Goal: Communication & Community: Share content

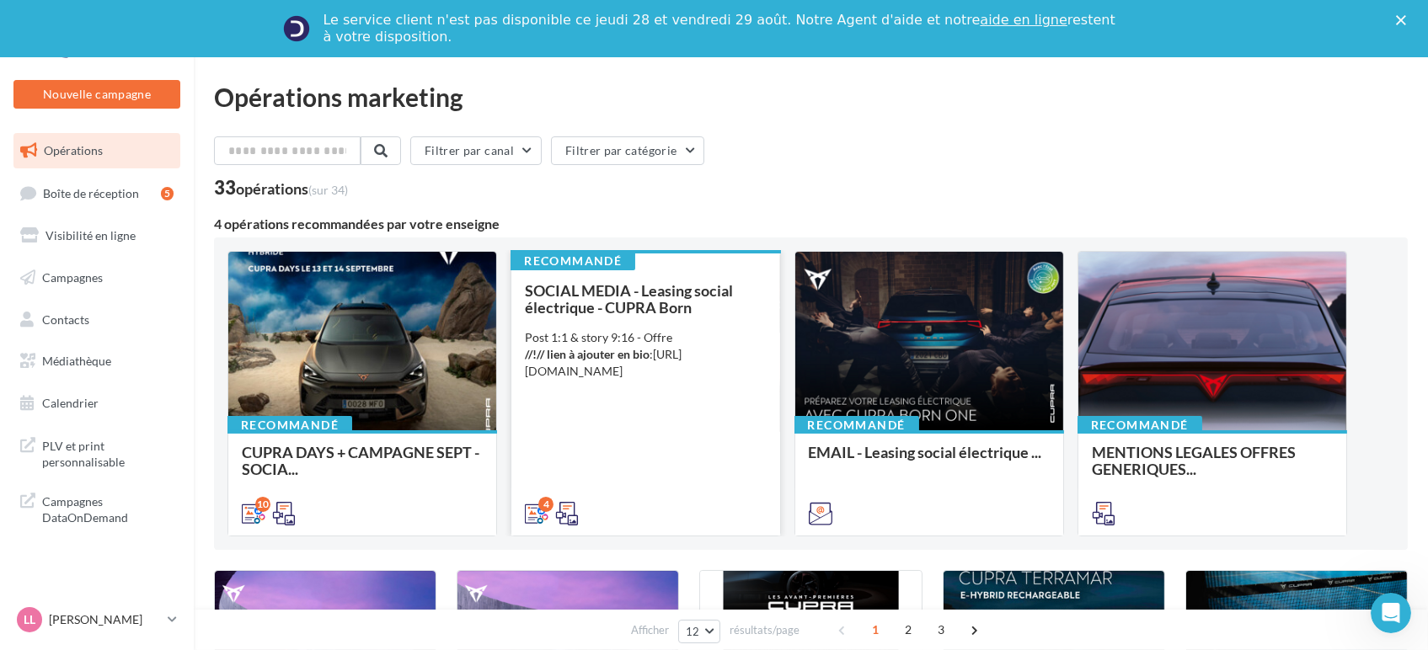
click at [597, 480] on div "SOCIAL MEDIA - Leasing social électrique - CUPRA Born Post 1:1 & story 9:16 - O…" at bounding box center [645, 401] width 241 height 238
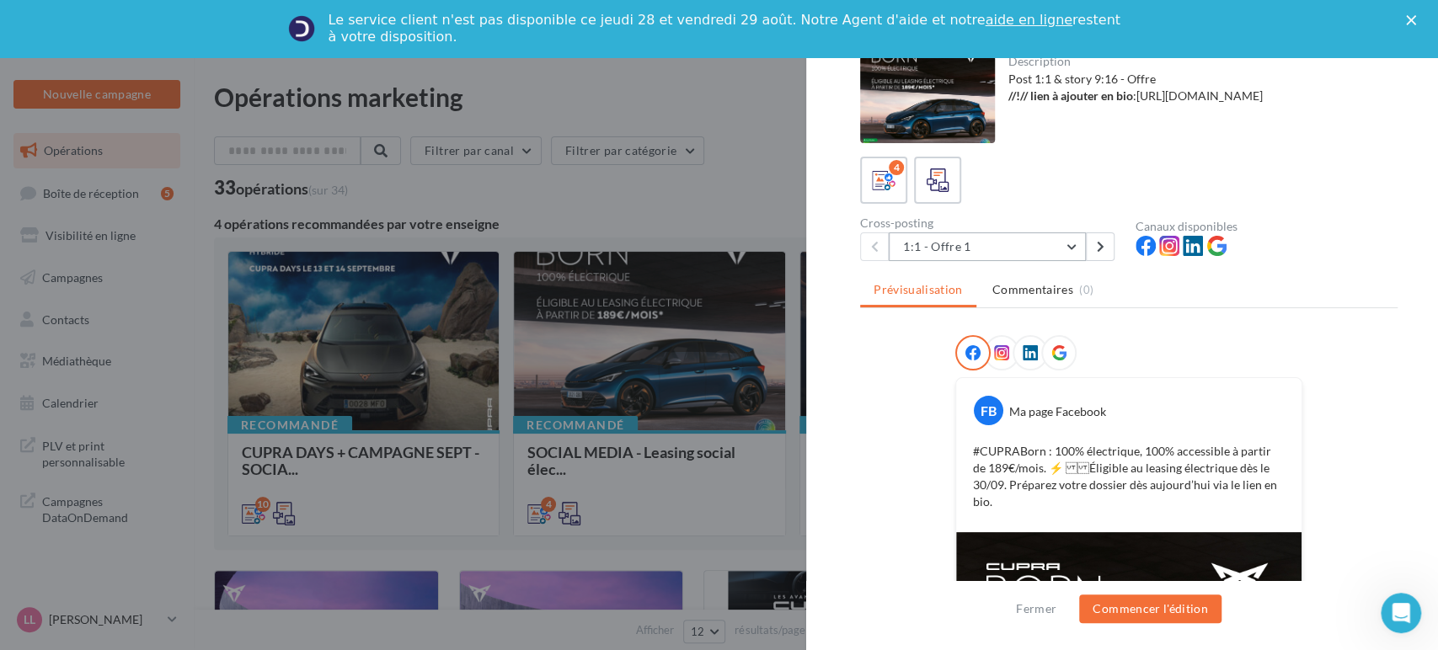
click at [964, 237] on button "1:1 - Offre 1" at bounding box center [987, 247] width 197 height 29
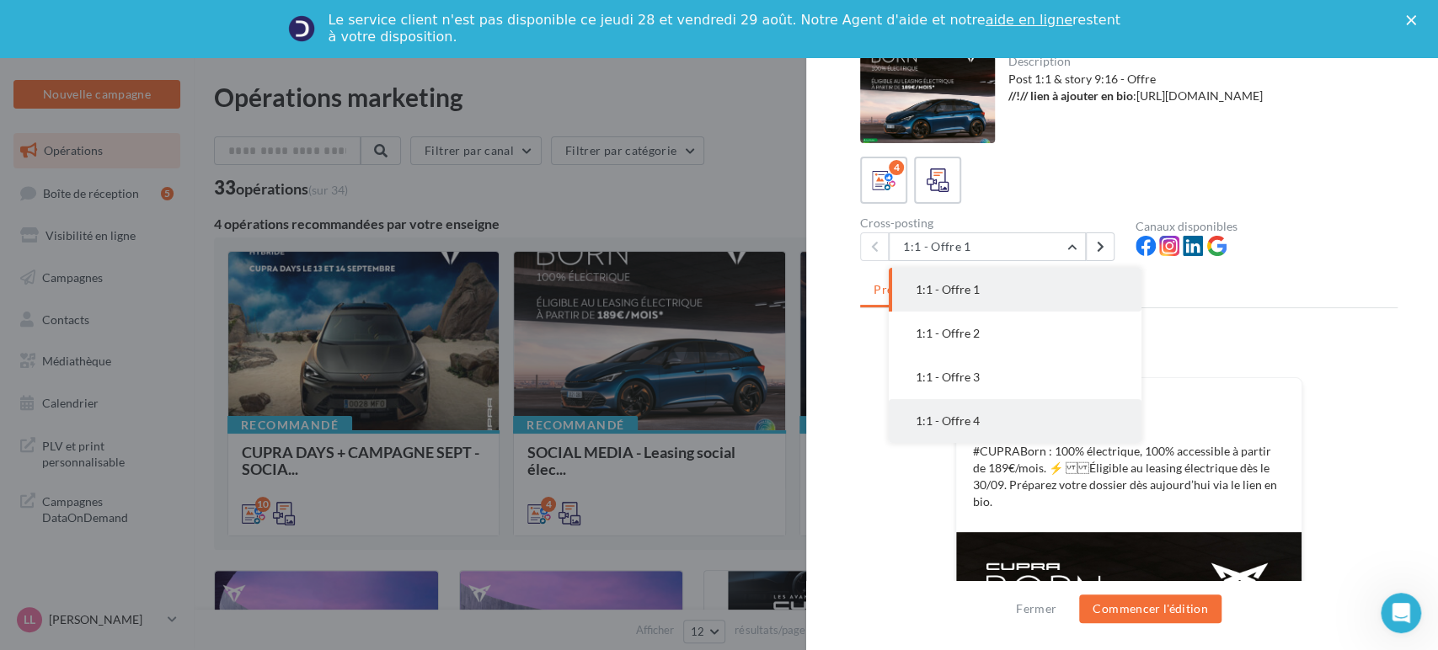
click at [970, 406] on button "1:1 - Offre 4" at bounding box center [1015, 421] width 253 height 44
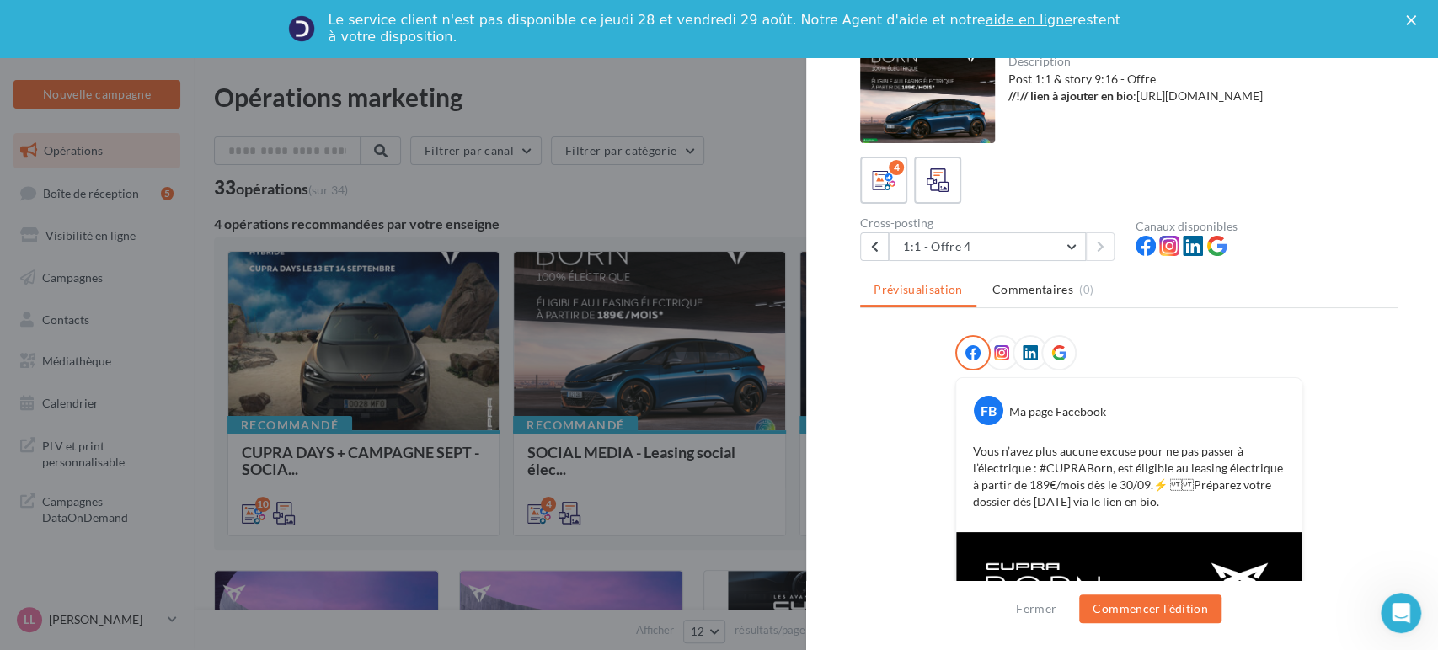
scroll to position [94, 0]
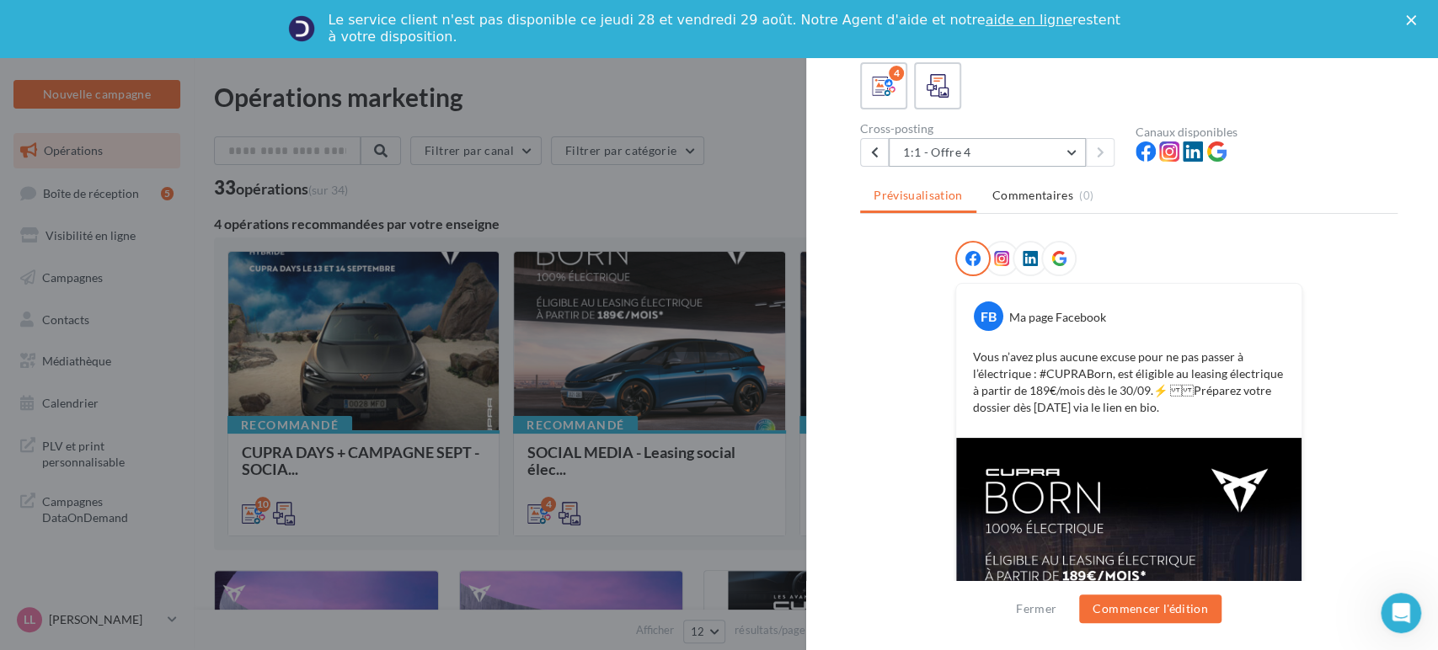
click at [955, 143] on button "1:1 - Offre 4" at bounding box center [987, 152] width 197 height 29
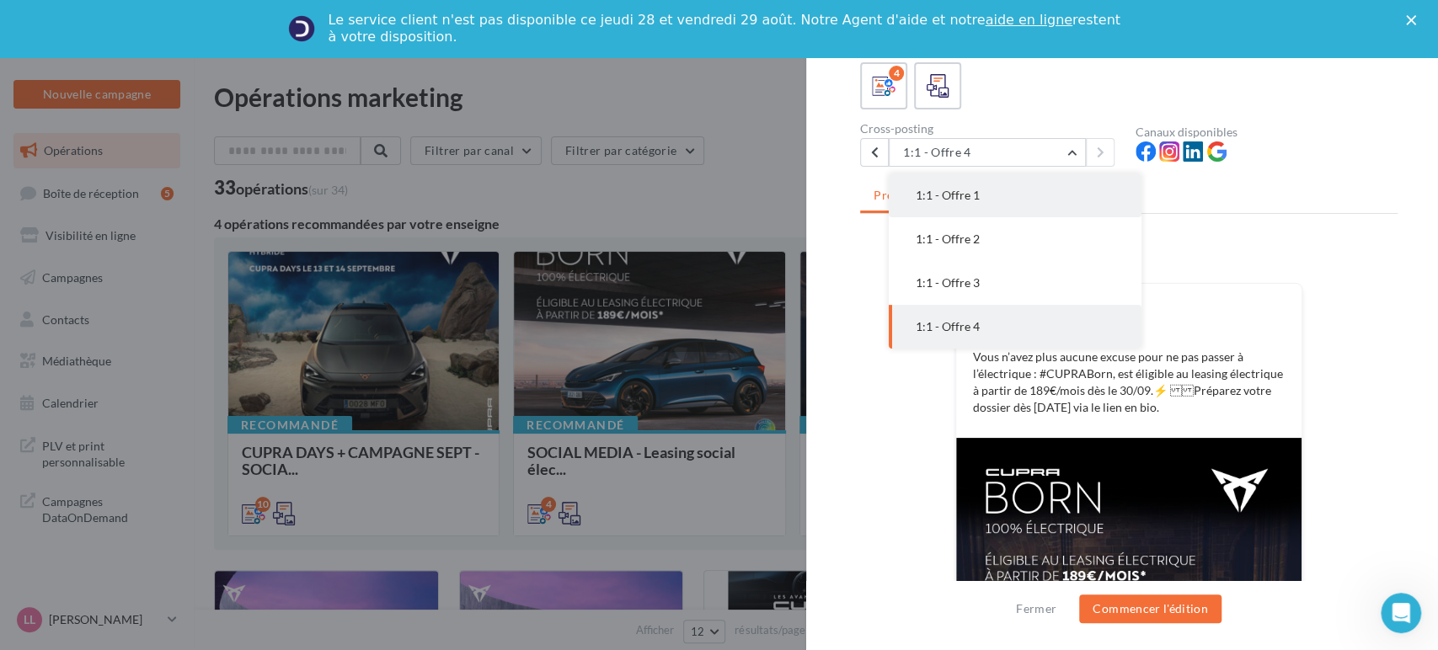
click at [942, 202] on button "1:1 - Offre 1" at bounding box center [1015, 196] width 253 height 44
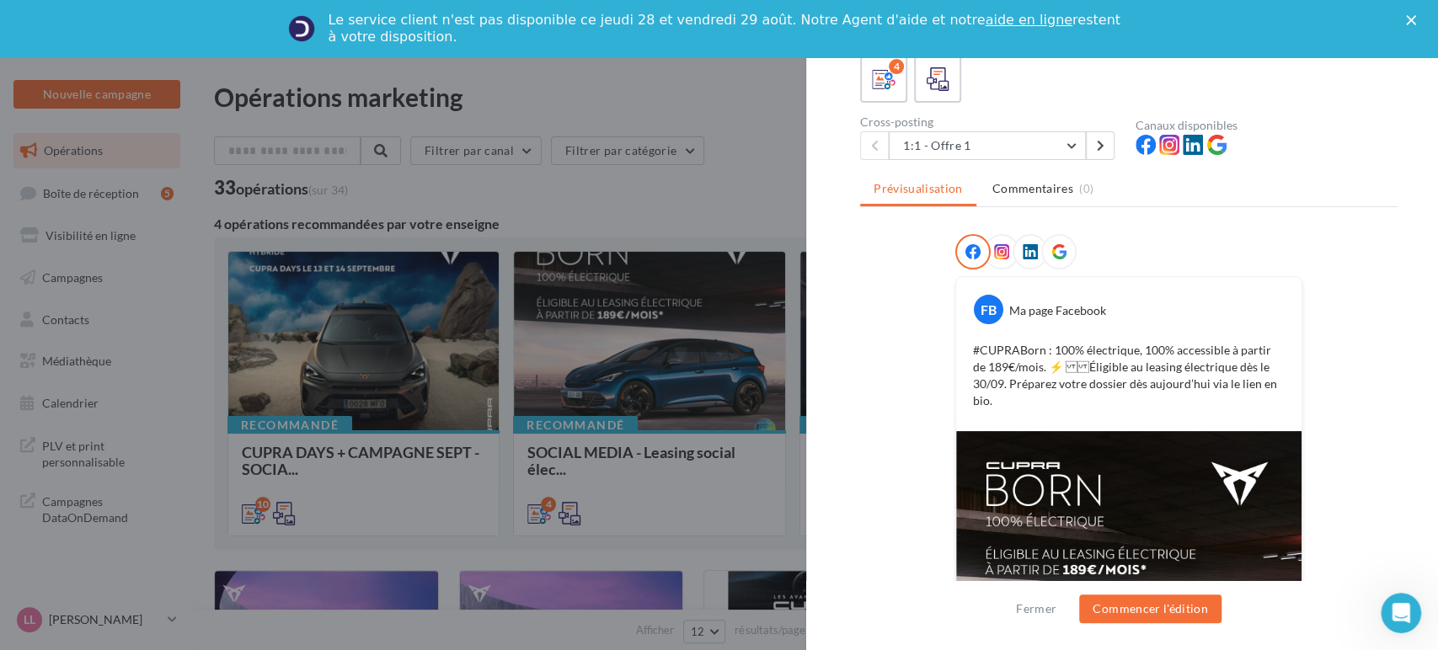
scroll to position [98, 0]
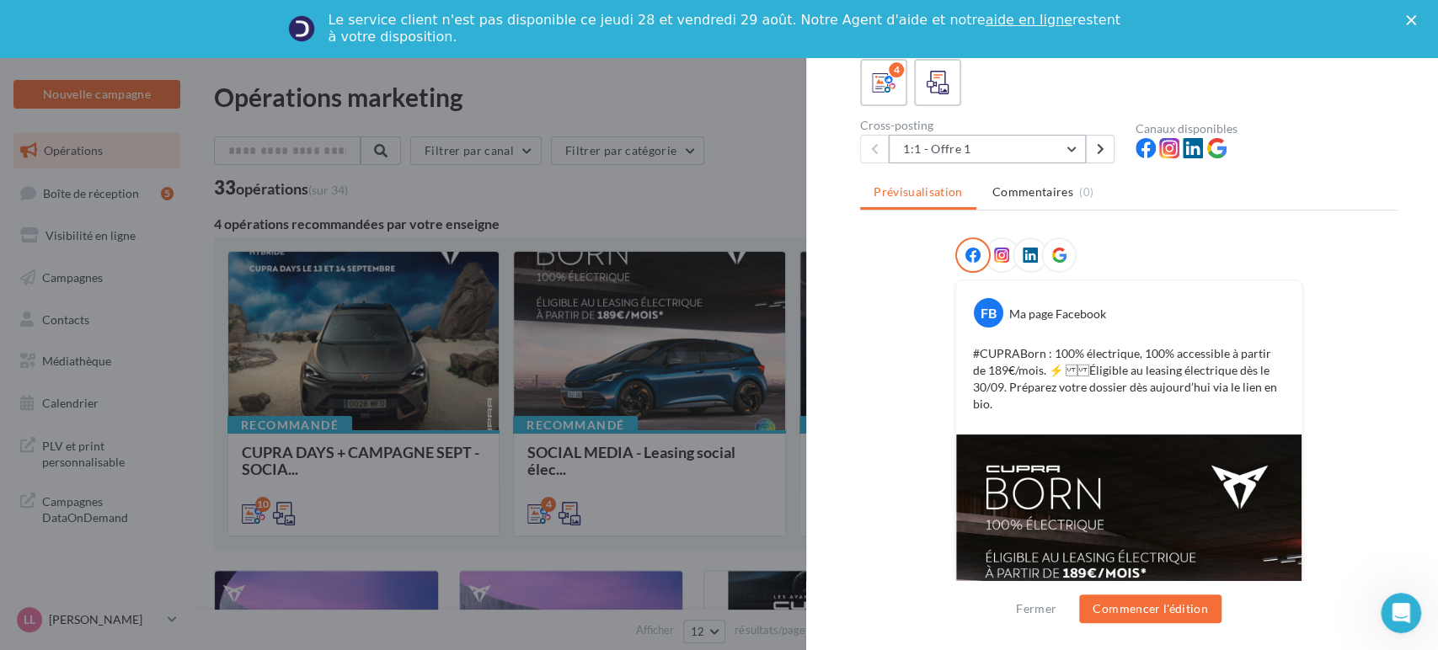
click at [963, 153] on button "1:1 - Offre 1" at bounding box center [987, 149] width 197 height 29
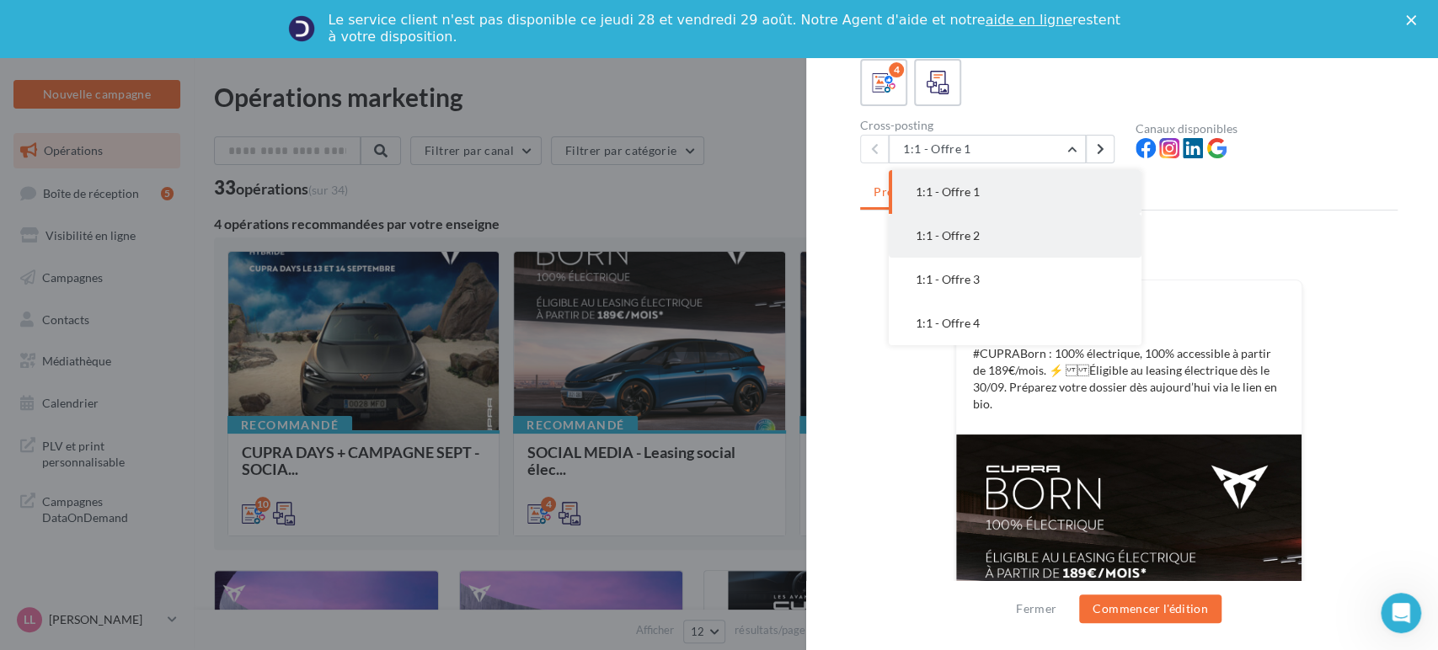
click at [950, 243] on button "1:1 - Offre 2" at bounding box center [1015, 236] width 253 height 44
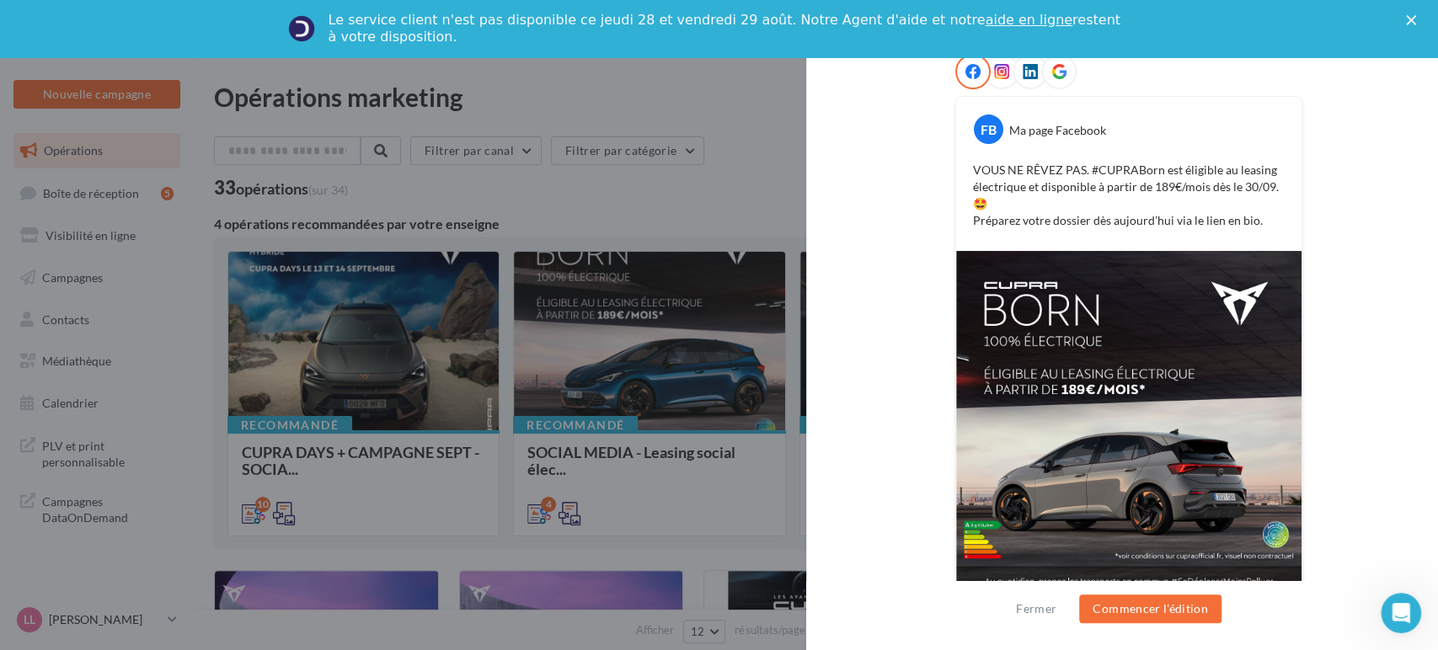
scroll to position [302, 0]
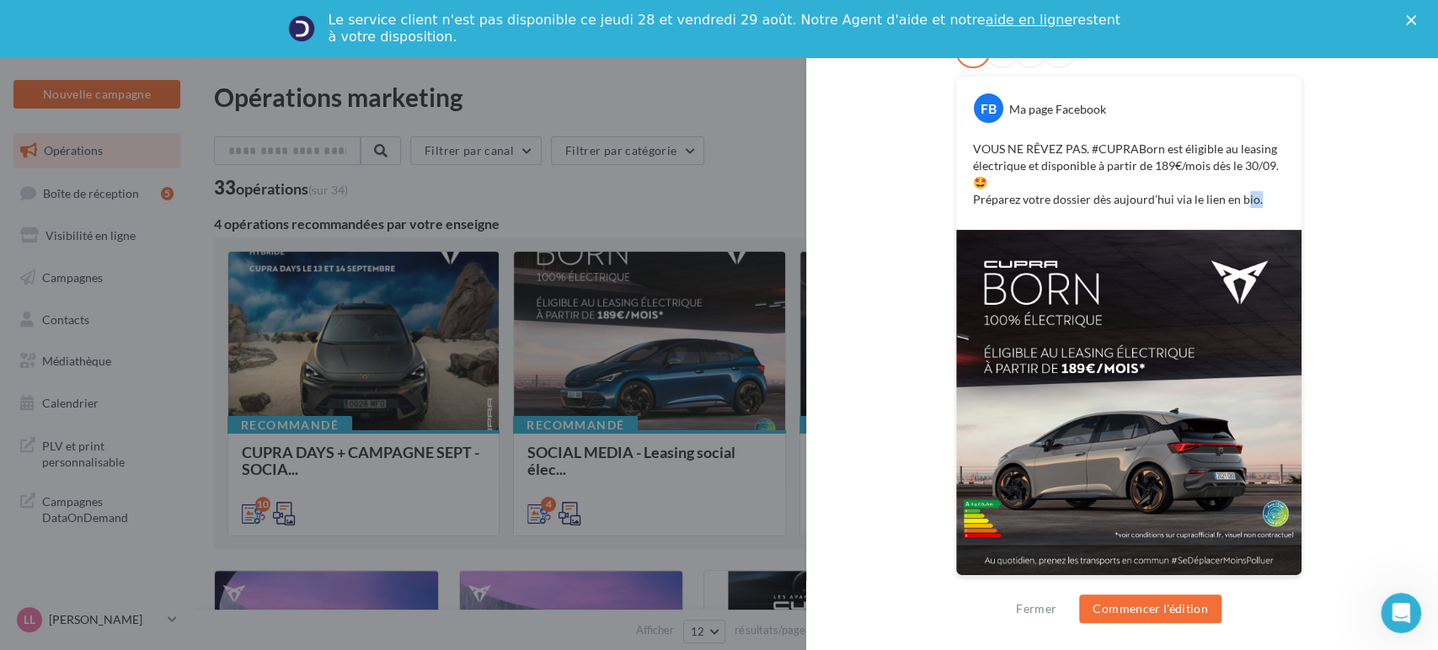
drag, startPoint x: 1257, startPoint y: 204, endPoint x: 1238, endPoint y: 204, distance: 18.5
click at [1238, 204] on p "VOUS NE RÊVEZ PAS. #CUPRABorn est éligible au leasing électrique et disponible …" at bounding box center [1129, 174] width 312 height 67
click at [1016, 180] on p "VOUS NE RÊVEZ PAS. #CUPRABorn est éligible au leasing électrique et disponible …" at bounding box center [1129, 174] width 312 height 67
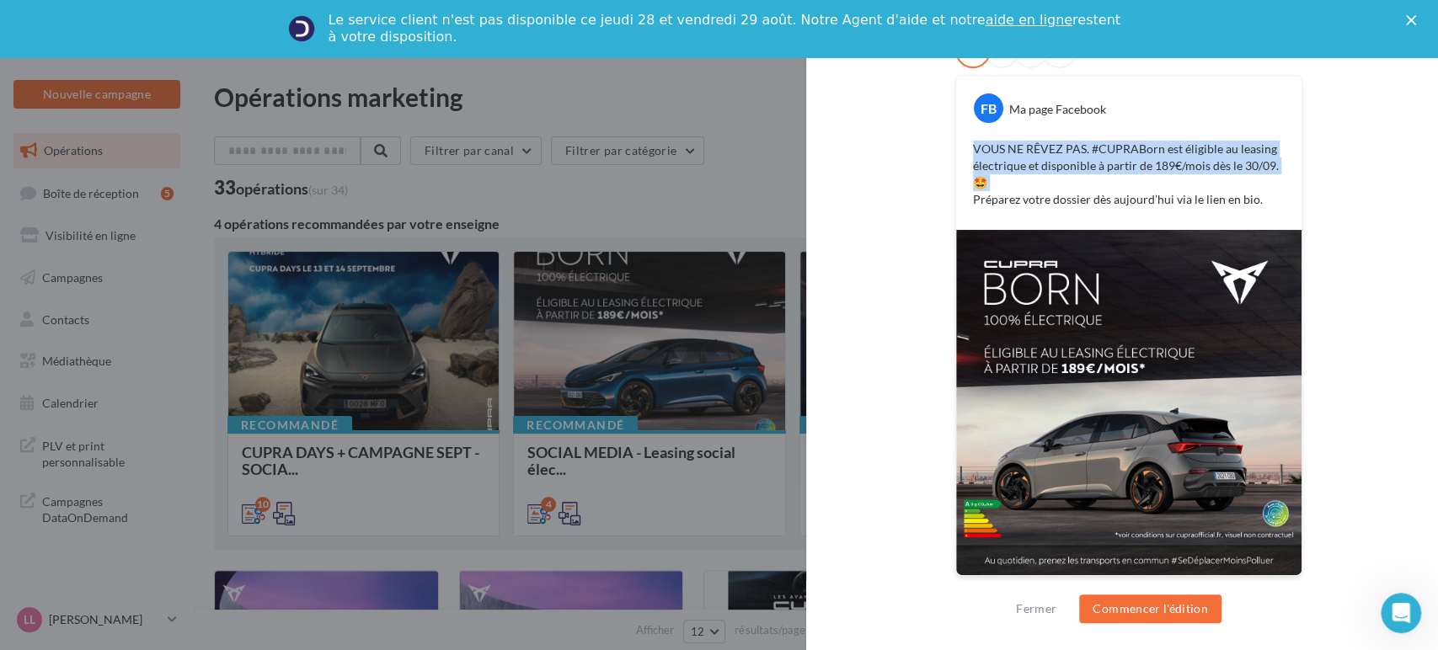
drag, startPoint x: 1016, startPoint y: 180, endPoint x: 936, endPoint y: 135, distance: 92.1
click at [936, 135] on div "FB Ma page Facebook VOUS NE RÊVEZ PAS. #CUPRABorn est éligible au leasing élect…" at bounding box center [1128, 315] width 537 height 565
copy p "VOUS NE RÊVEZ PAS. #CUPRABorn est éligible au leasing électrique et disponible …"
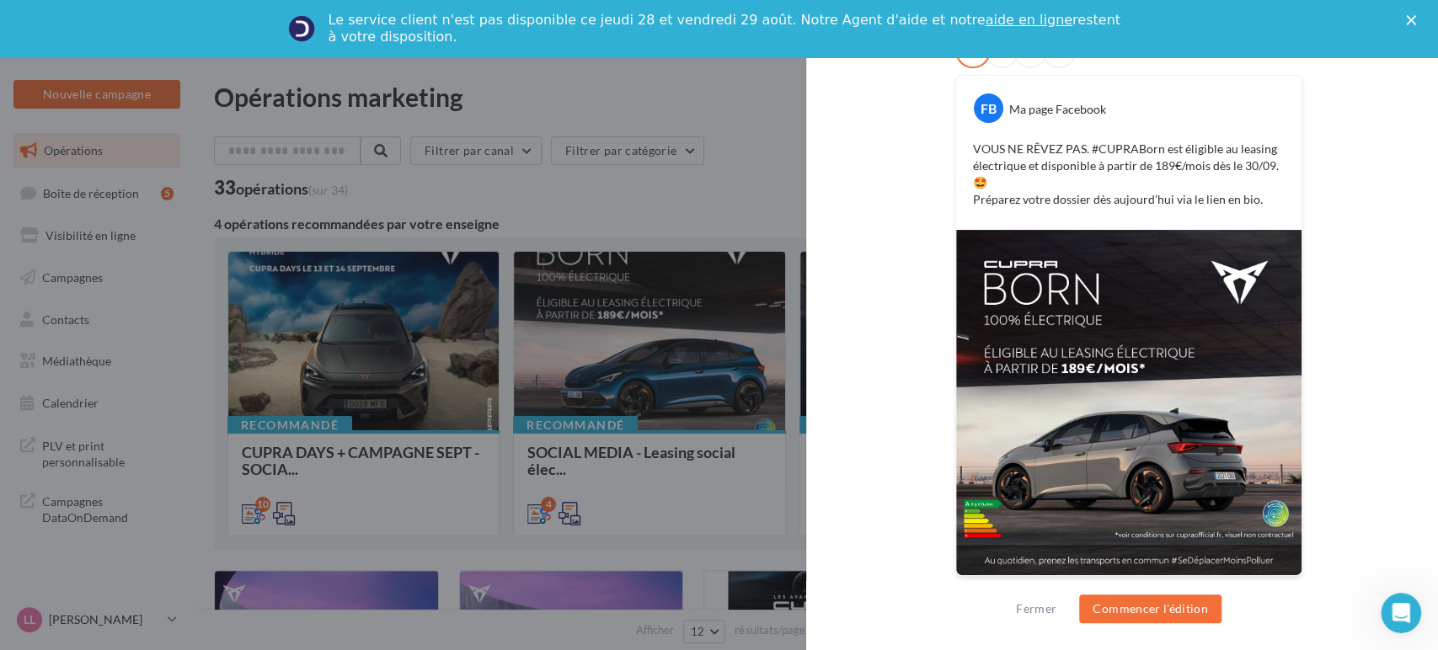
click at [849, 256] on div "Description Post 1:1 & story 9:16 - Offre //!// lien à ajouter en bio : https:/…" at bounding box center [1128, 326] width 645 height 541
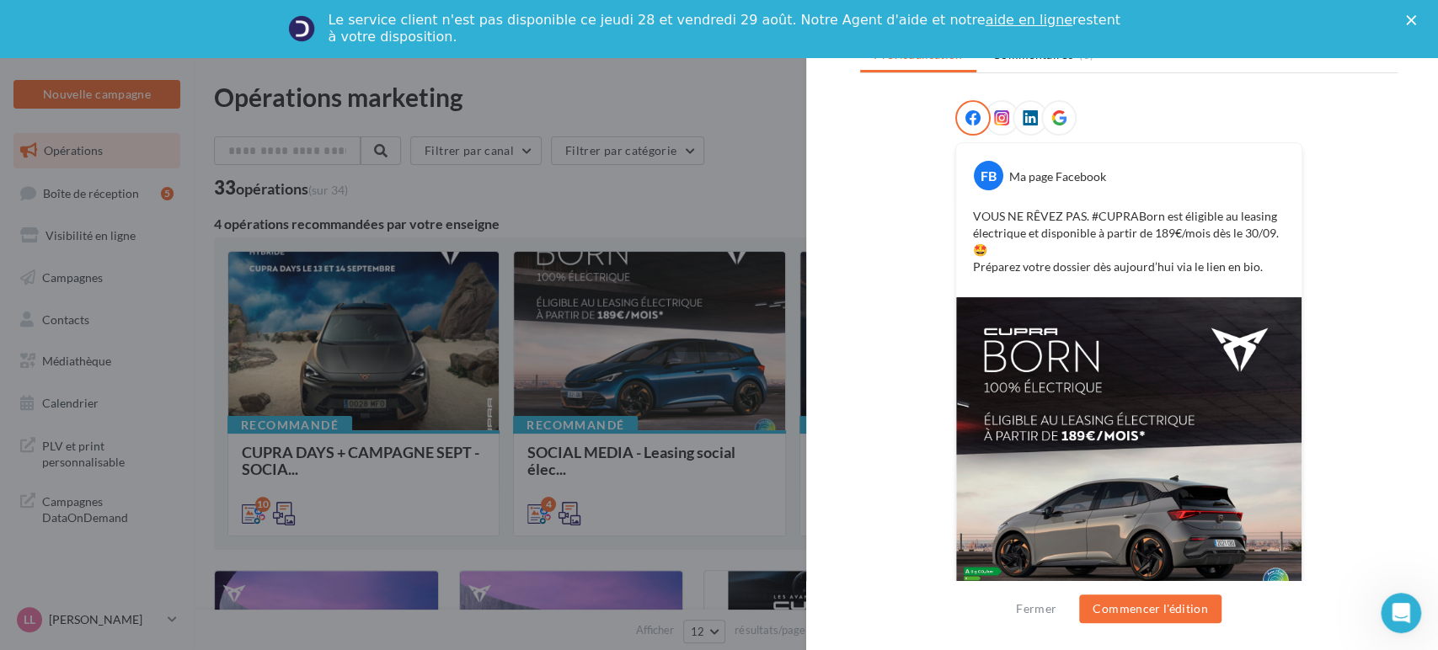
scroll to position [209, 0]
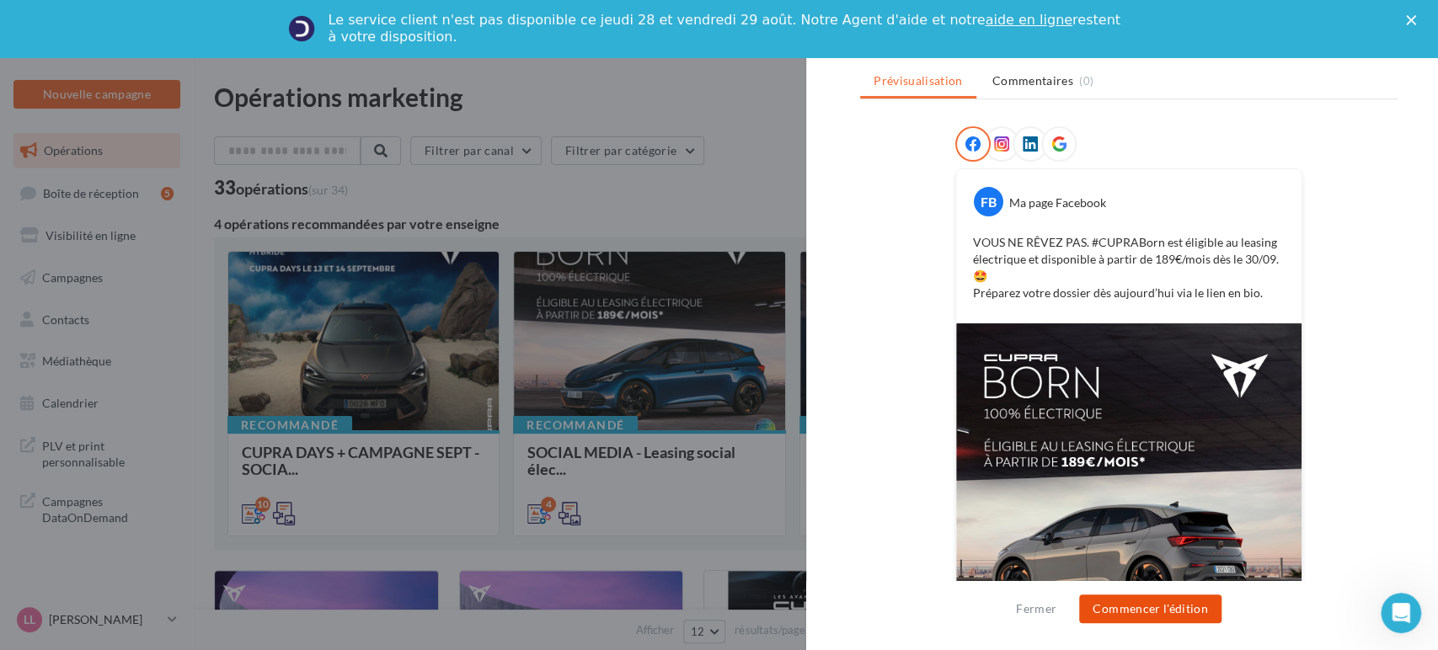
click at [1159, 620] on button "Commencer l'édition" at bounding box center [1150, 609] width 142 height 29
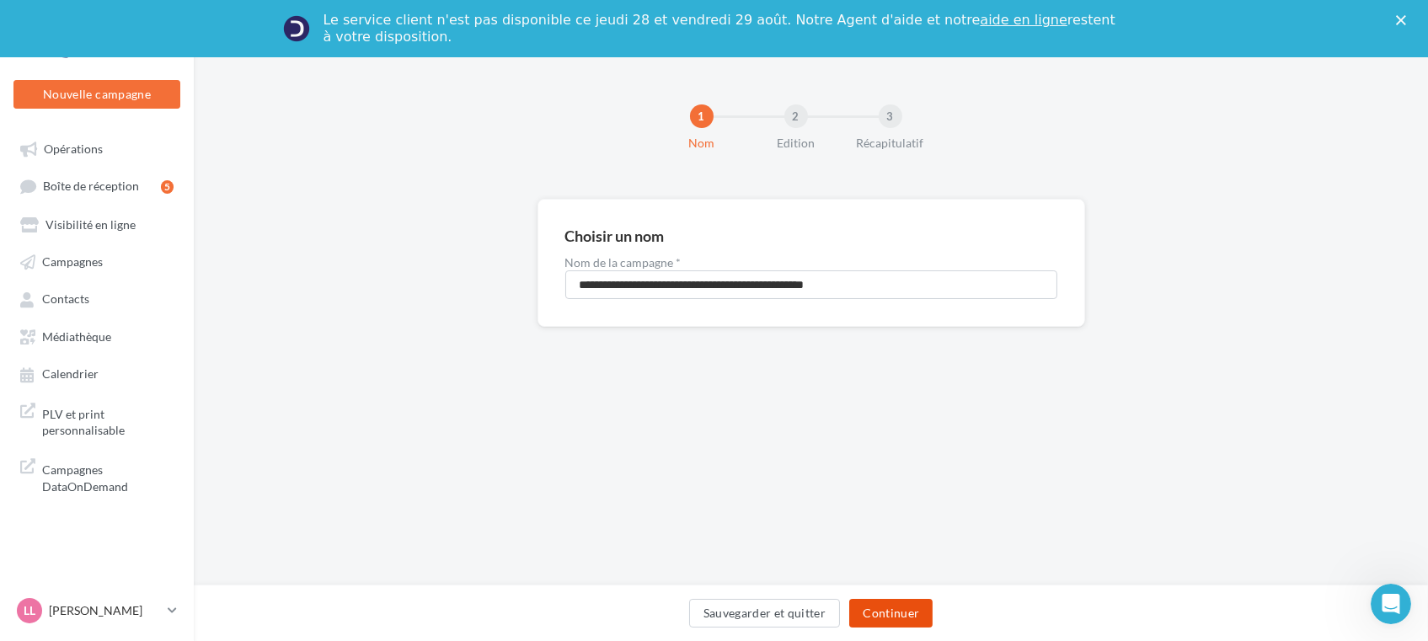
click at [877, 612] on button "Continuer" at bounding box center [890, 613] width 83 height 29
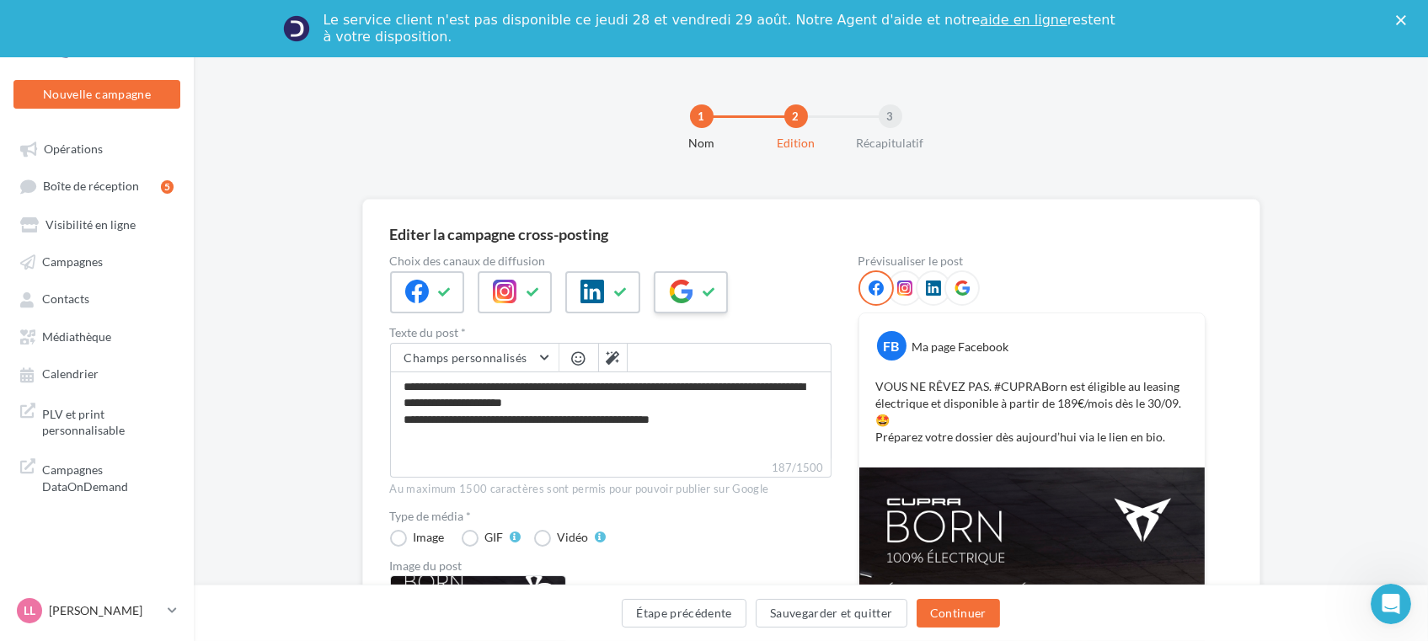
click at [703, 291] on icon at bounding box center [709, 292] width 13 height 12
drag, startPoint x: 700, startPoint y: 425, endPoint x: 660, endPoint y: 405, distance: 45.2
click at [660, 405] on textarea "**********" at bounding box center [610, 416] width 441 height 88
type textarea "**********"
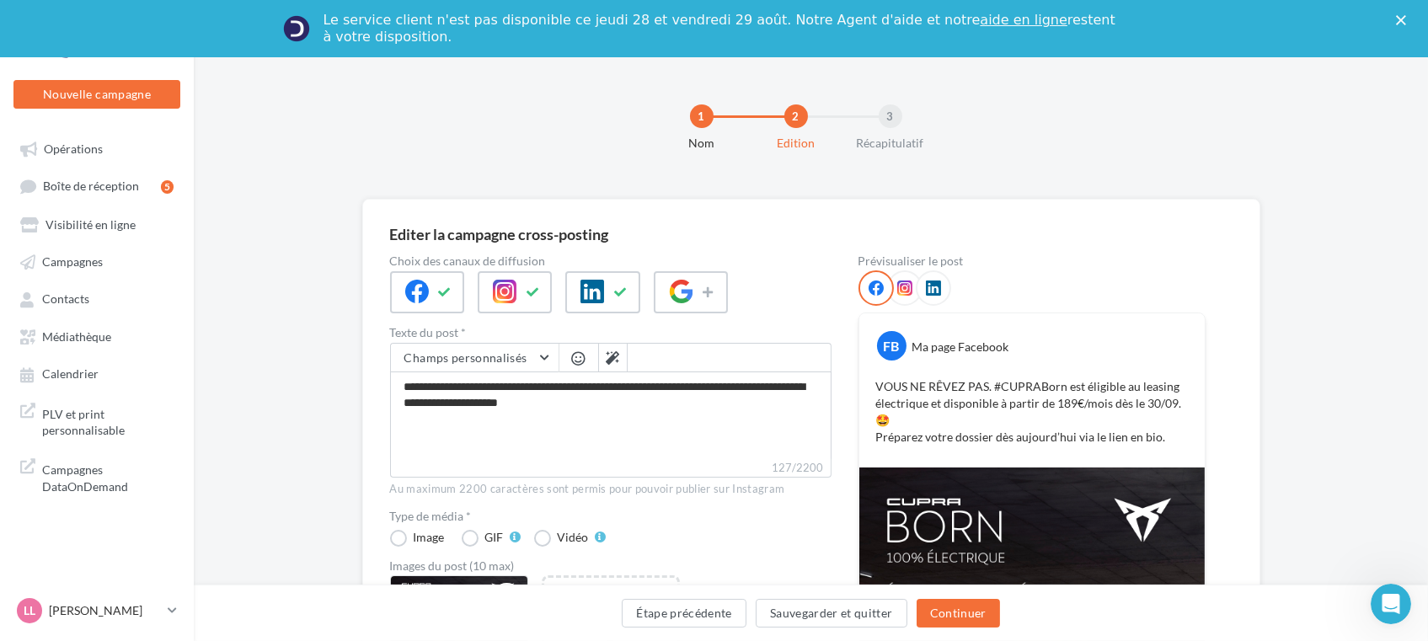
click at [299, 358] on div "Editer la campagne cross-posting Choix des canaux de diffusion Texte du post * …" at bounding box center [811, 565] width 1234 height 732
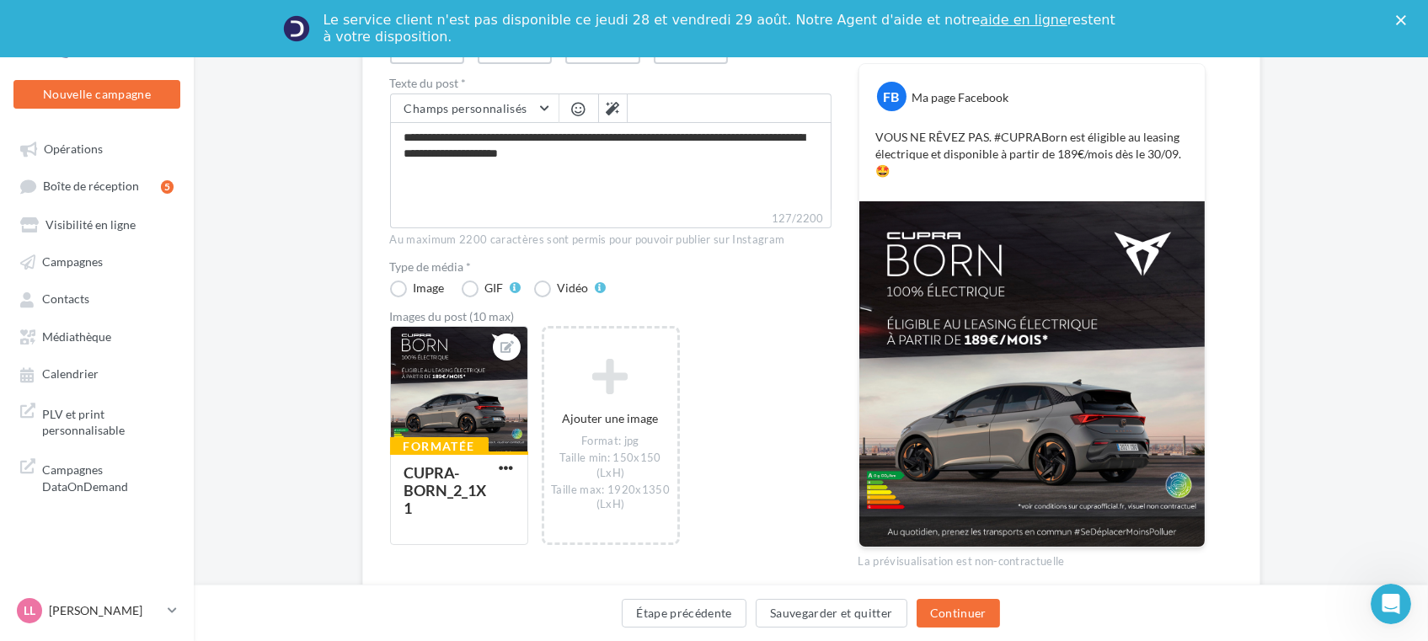
scroll to position [281, 0]
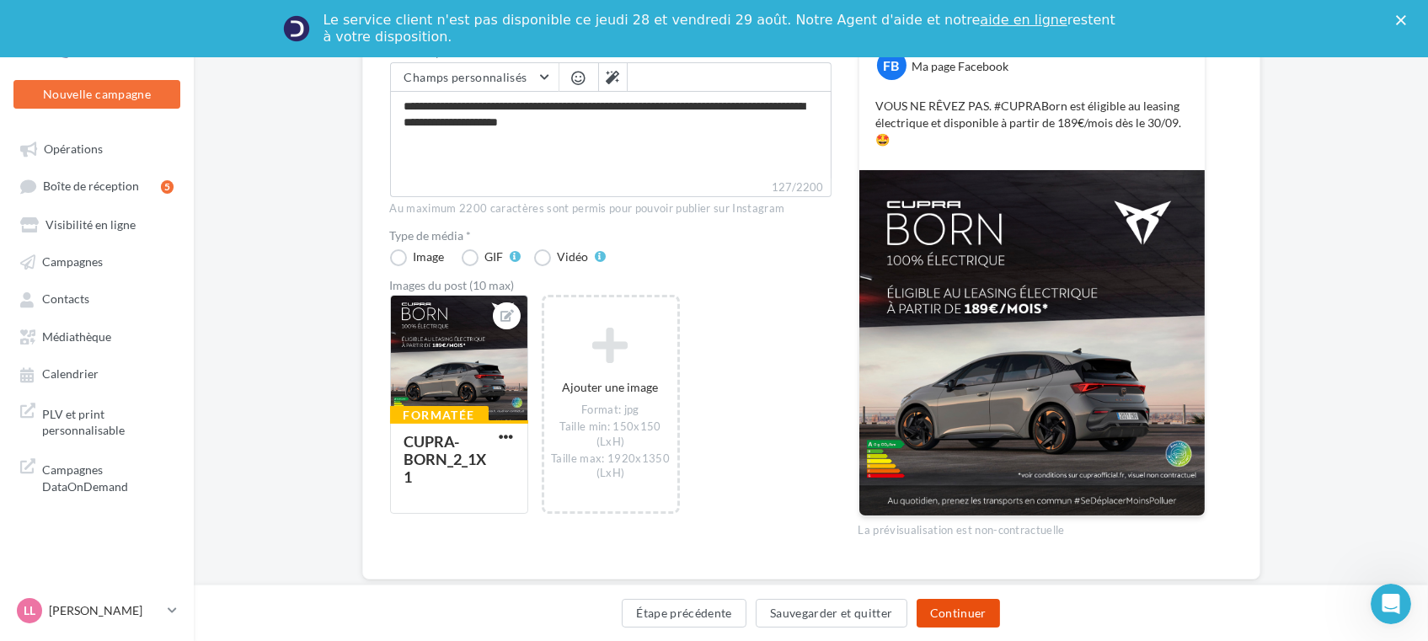
click at [945, 610] on button "Continuer" at bounding box center [958, 613] width 83 height 29
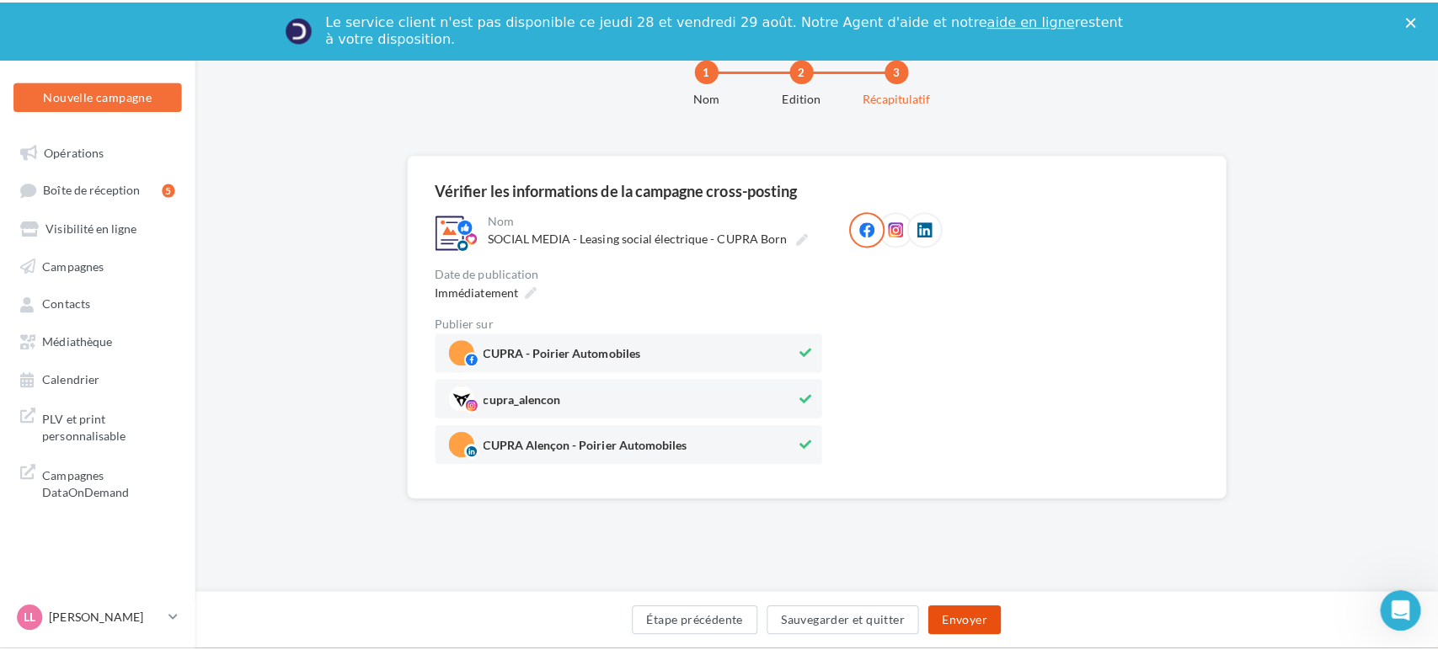
scroll to position [115, 0]
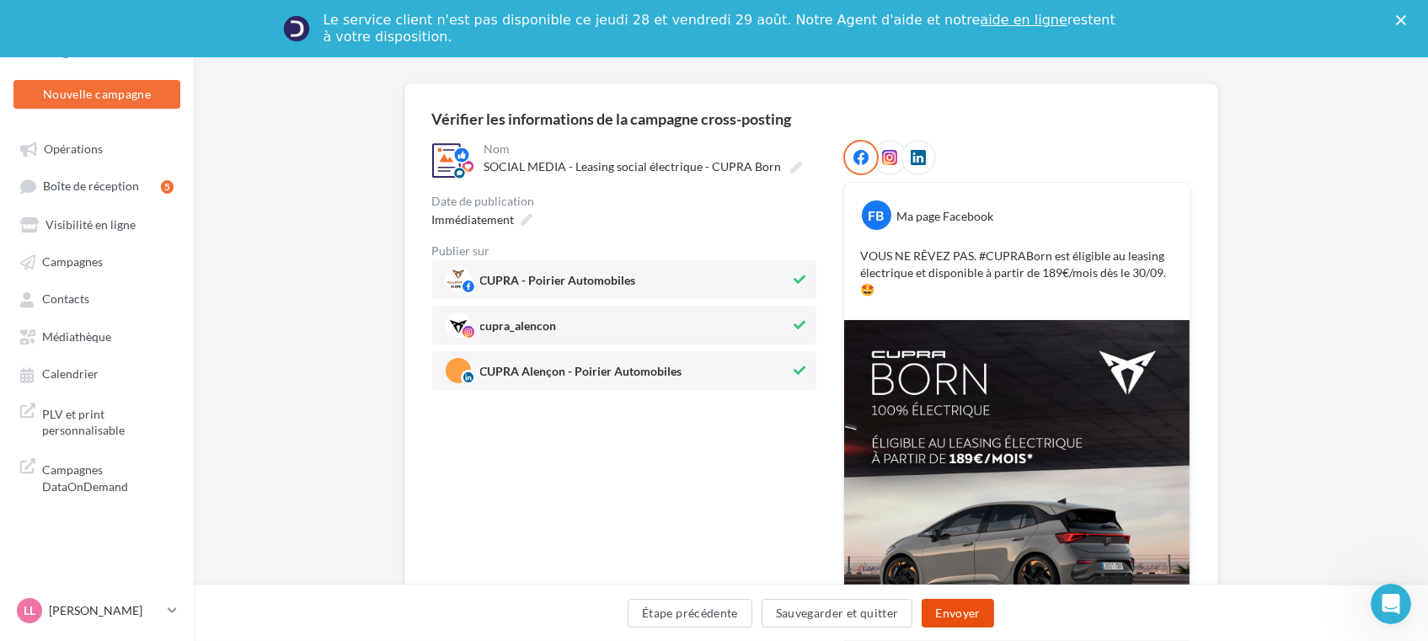
click at [943, 608] on button "Envoyer" at bounding box center [958, 613] width 72 height 29
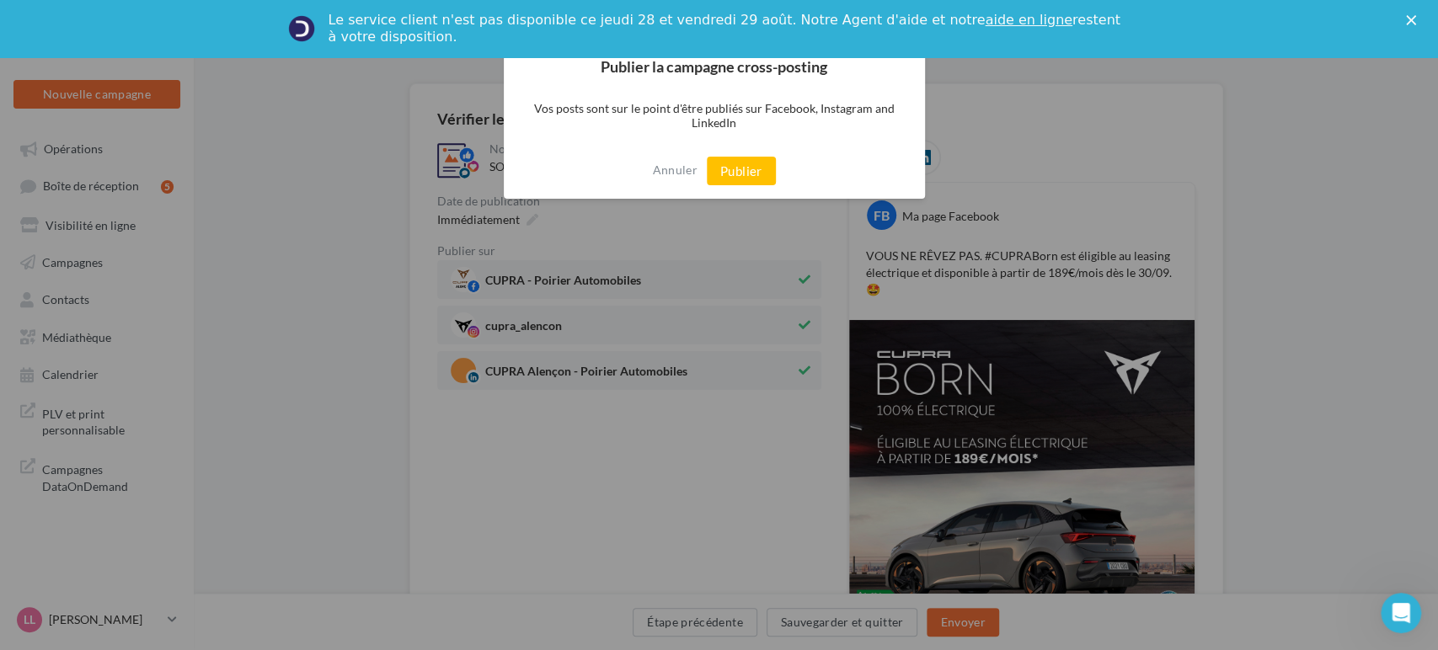
click at [756, 187] on div "Annuler Publier" at bounding box center [714, 171] width 421 height 56
click at [746, 168] on button "Publier" at bounding box center [741, 171] width 69 height 29
